Goal: Obtain resource: Download file/media

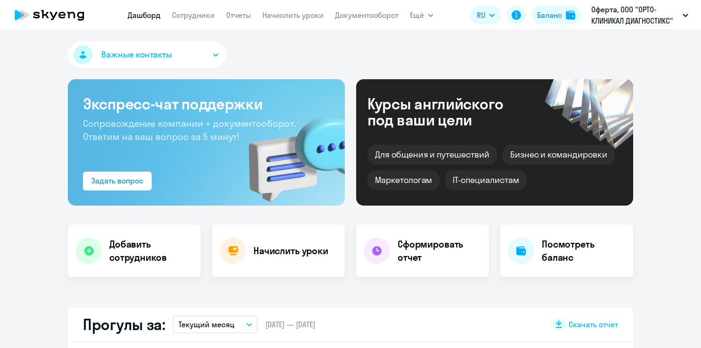
select select "30"
click at [409, 255] on h4 "Сформировать отчет" at bounding box center [440, 251] width 84 height 26
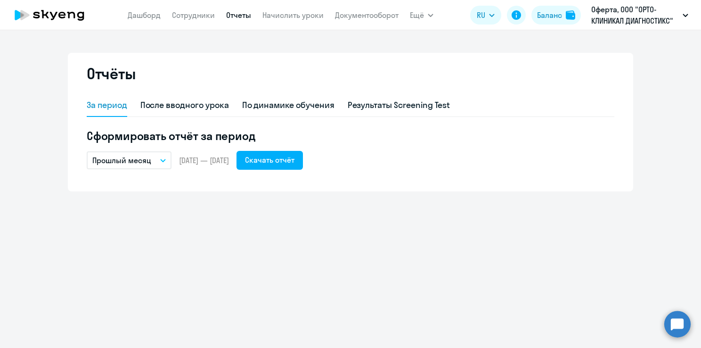
click at [164, 157] on button "Прошлый месяц" at bounding box center [129, 160] width 85 height 18
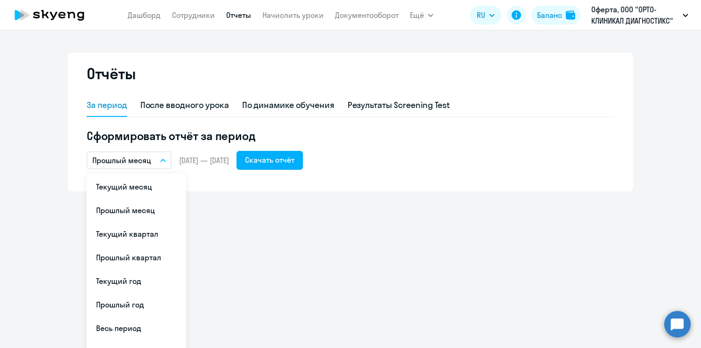
click at [143, 189] on li "Текущий месяц" at bounding box center [136, 187] width 99 height 24
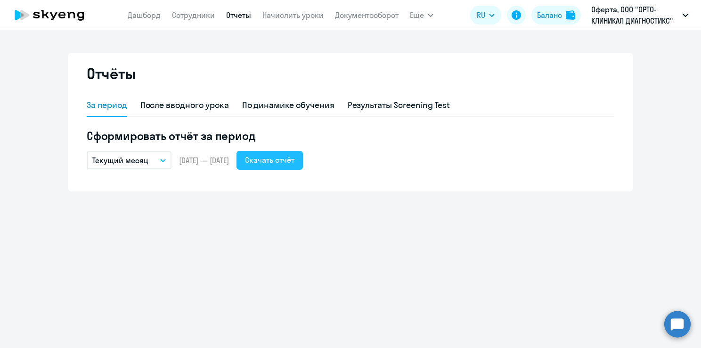
click at [287, 160] on div "Скачать отчёт" at bounding box center [269, 159] width 49 height 11
